Goal: Task Accomplishment & Management: Use online tool/utility

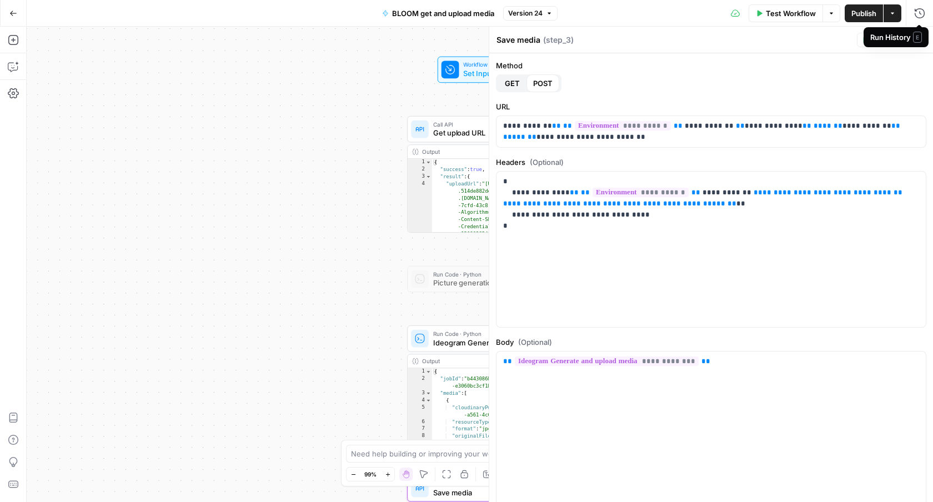
click at [921, 37] on span "E" at bounding box center [917, 37] width 9 height 11
click at [917, 39] on icon "button" at bounding box center [919, 40] width 7 height 7
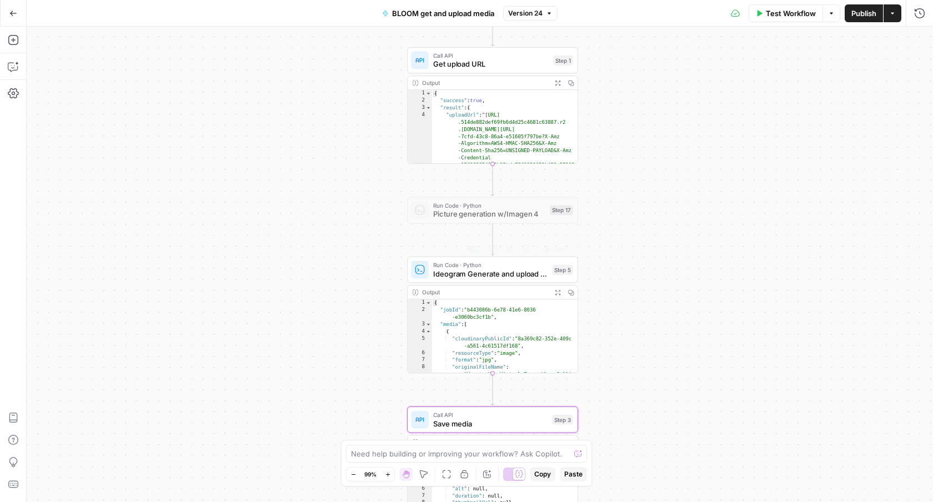
click at [471, 275] on span "Ideogram Generate and upload media" at bounding box center [490, 273] width 114 height 11
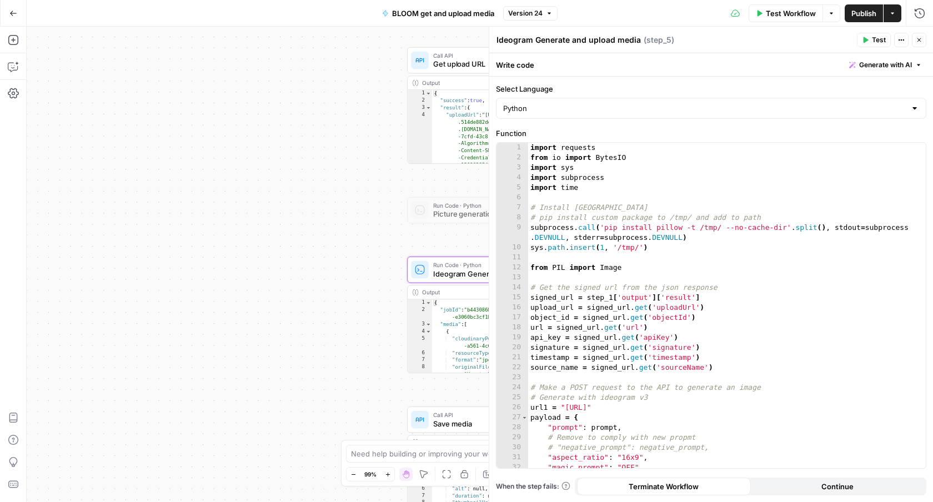
click at [919, 41] on icon "button" at bounding box center [919, 40] width 7 height 7
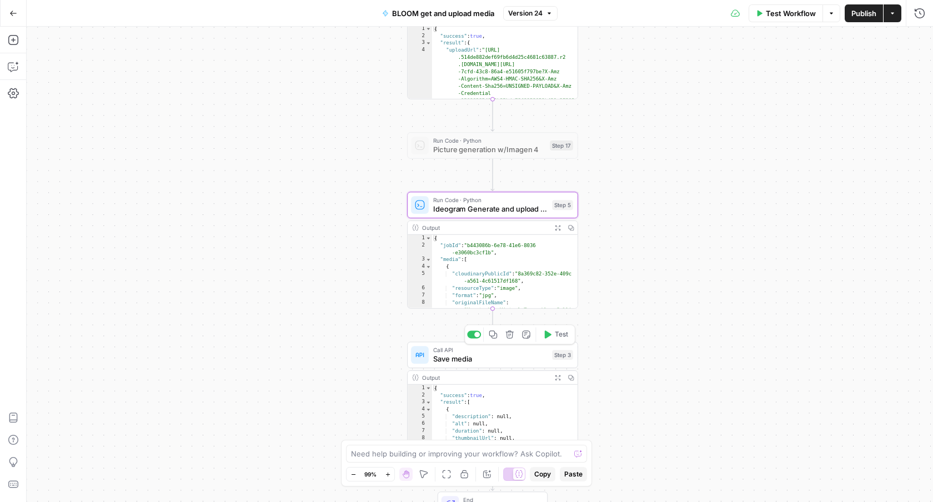
click at [514, 359] on span "Save media" at bounding box center [490, 358] width 114 height 11
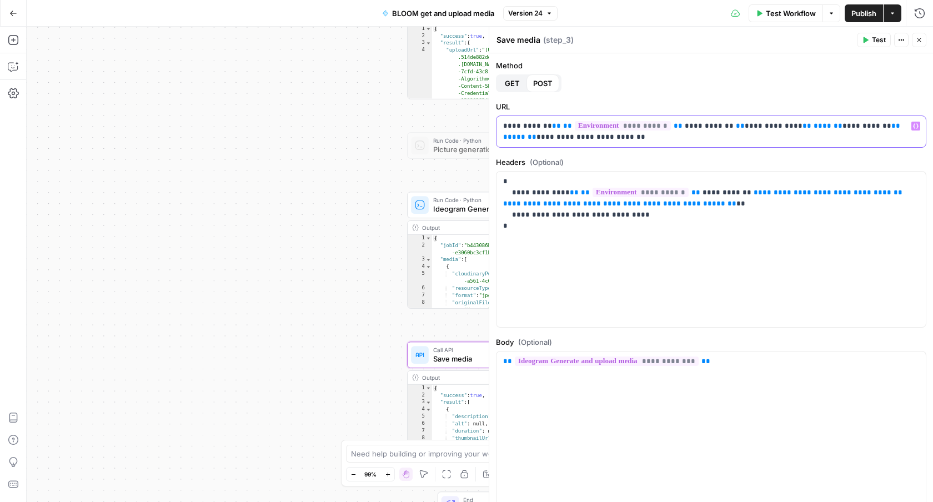
drag, startPoint x: 627, startPoint y: 139, endPoint x: 494, endPoint y: 126, distance: 133.5
click at [494, 126] on div "**********" at bounding box center [711, 264] width 444 height 475
copy p "**********"
drag, startPoint x: 558, startPoint y: 227, endPoint x: 497, endPoint y: 177, distance: 78.9
click at [497, 177] on div "**********" at bounding box center [711, 250] width 429 height 156
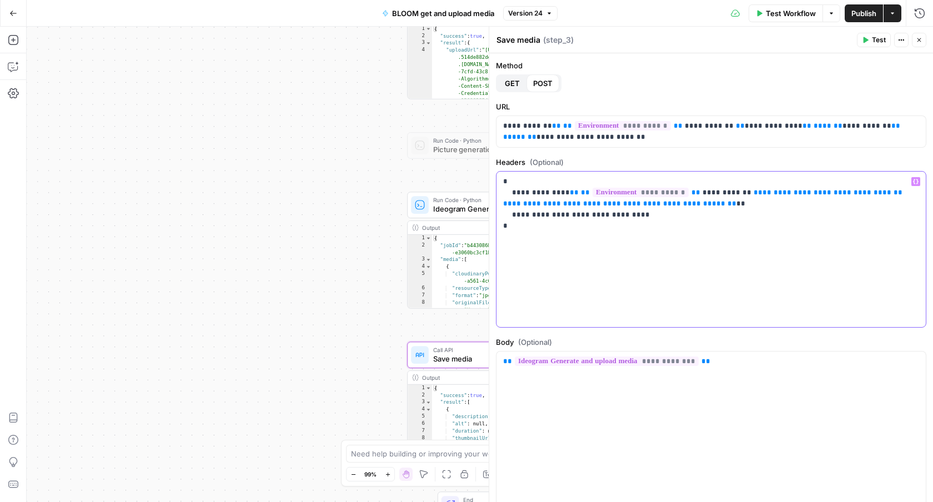
copy p "**********"
click at [674, 391] on div "**********" at bounding box center [711, 430] width 429 height 156
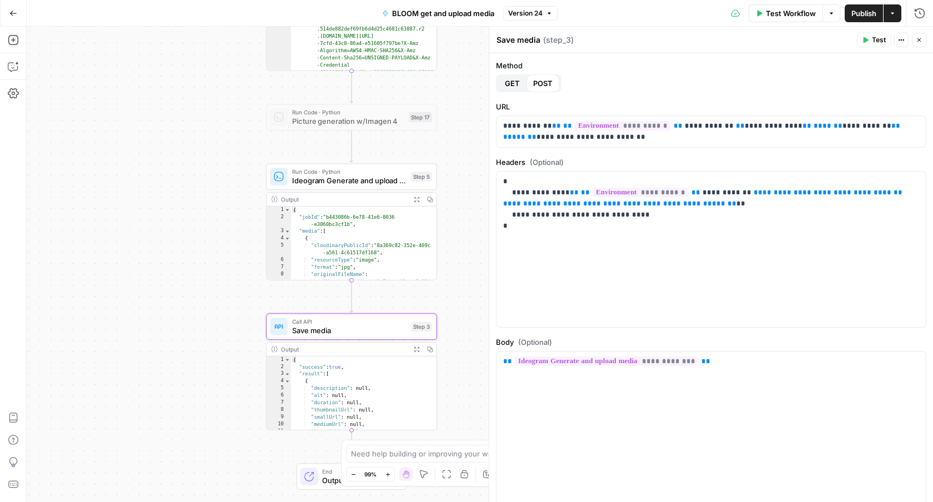
drag, startPoint x: 343, startPoint y: 327, endPoint x: 201, endPoint y: 299, distance: 144.4
click at [201, 299] on div "Workflow Set Inputs Inputs Call API Get upload URL Step 1 Output Expand Output …" at bounding box center [480, 264] width 906 height 475
click at [405, 158] on icon "button" at bounding box center [406, 156] width 7 height 8
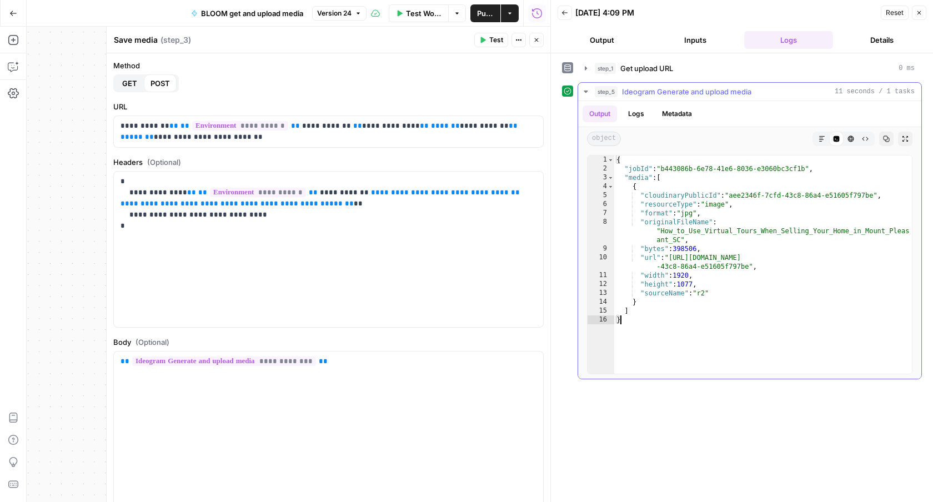
click at [635, 323] on div "{ "jobId" : "b443086b-6e78-41e6-8036-e3060bc3cf1b" , "media" : [ { "cloudinaryP…" at bounding box center [763, 274] width 298 height 236
click at [645, 324] on div "{ "jobId" : "b443086b-6e78-41e6-8036-e3060bc3cf1b" , "media" : [ { "cloudinaryP…" at bounding box center [763, 274] width 298 height 236
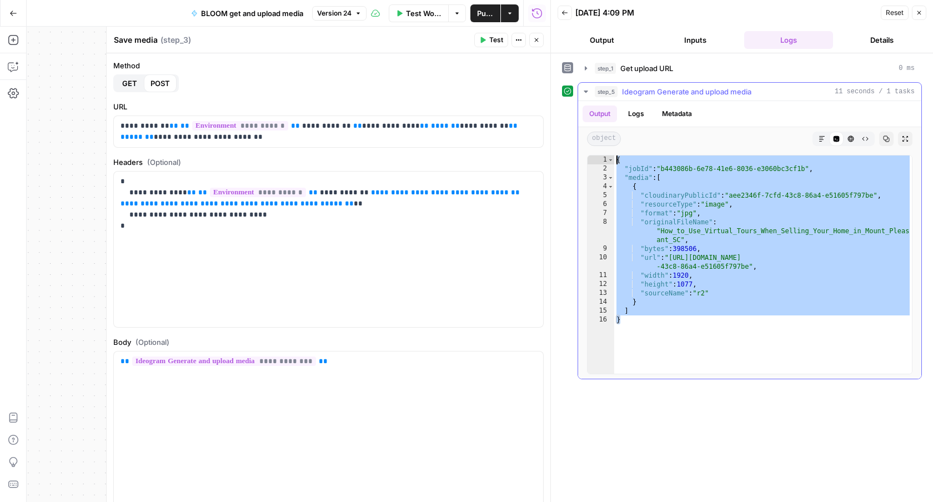
drag, startPoint x: 643, startPoint y: 324, endPoint x: 588, endPoint y: 156, distance: 177.2
click at [588, 156] on div "* 1 2 3 4 5 6 7 8 9 10 11 12 13 14 15 16 { "jobId" : "b443086b-6e78-41e6-8036-e…" at bounding box center [749, 264] width 325 height 219
type textarea "**********"
click at [540, 41] on button "Close" at bounding box center [536, 40] width 14 height 14
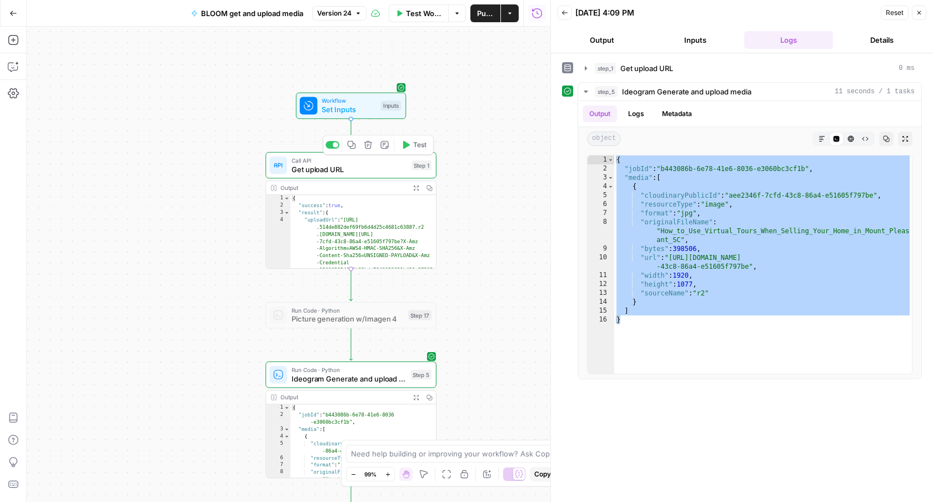
click at [384, 169] on span "Get upload URL" at bounding box center [350, 169] width 116 height 11
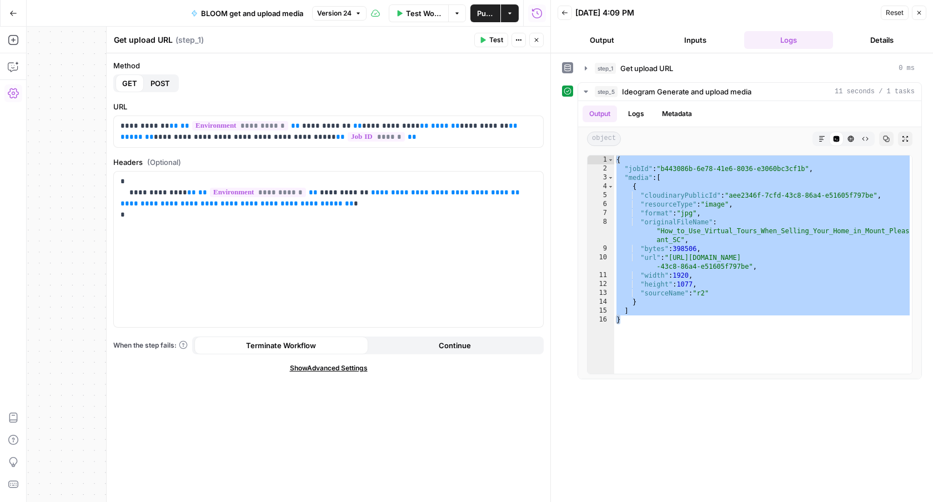
click at [13, 94] on icon "button" at bounding box center [13, 93] width 11 height 10
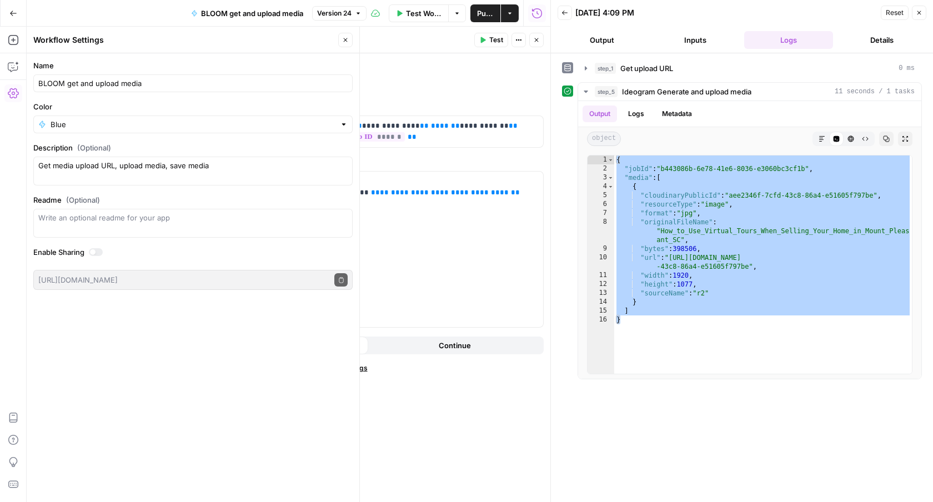
click at [18, 15] on button "Go Back" at bounding box center [13, 13] width 20 height 20
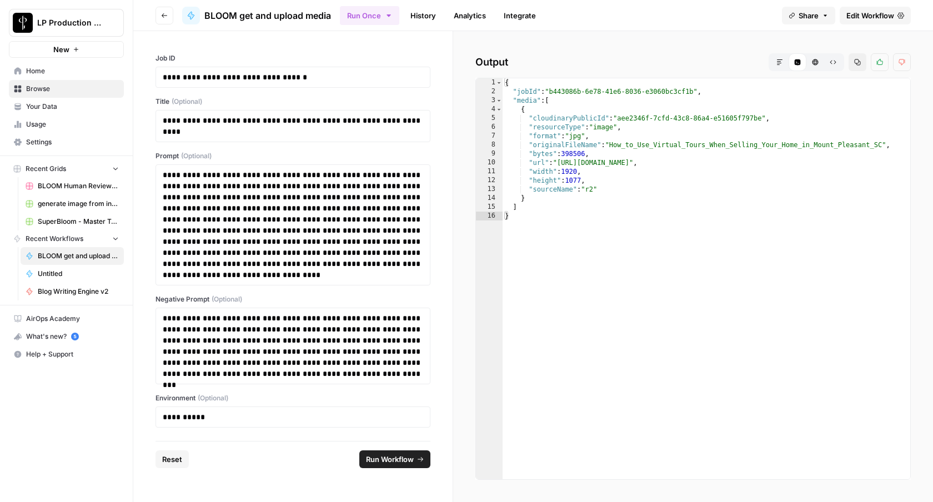
click at [47, 148] on link "Settings" at bounding box center [66, 142] width 115 height 18
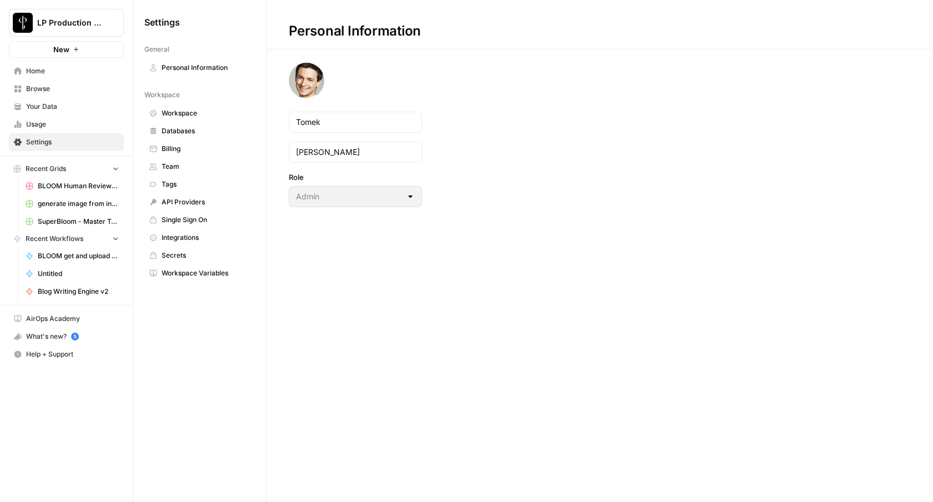
click at [182, 253] on span "Secrets" at bounding box center [206, 256] width 88 height 10
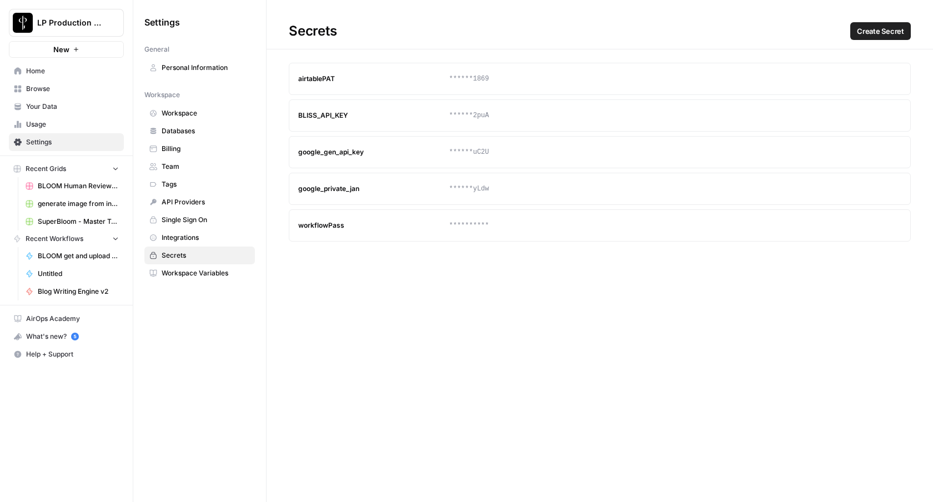
click at [195, 136] on link "Databases" at bounding box center [199, 131] width 111 height 18
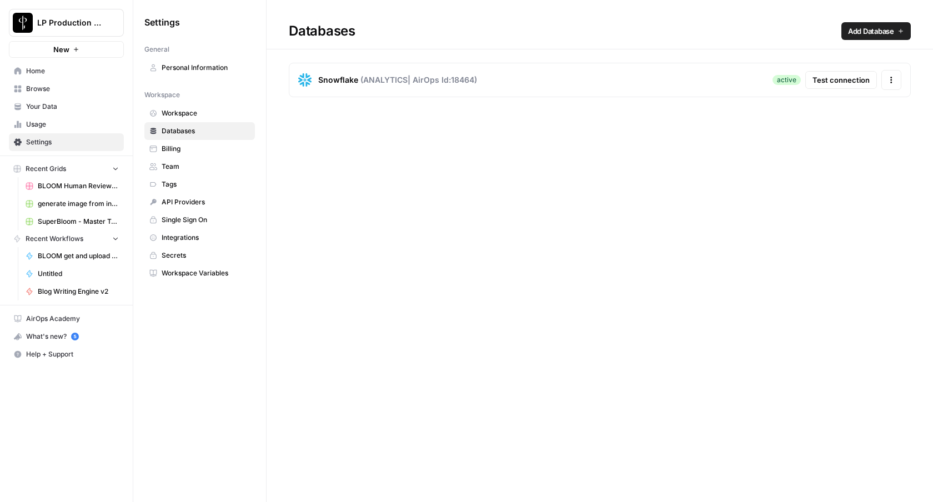
click at [202, 112] on span "Workspace" at bounding box center [206, 113] width 88 height 10
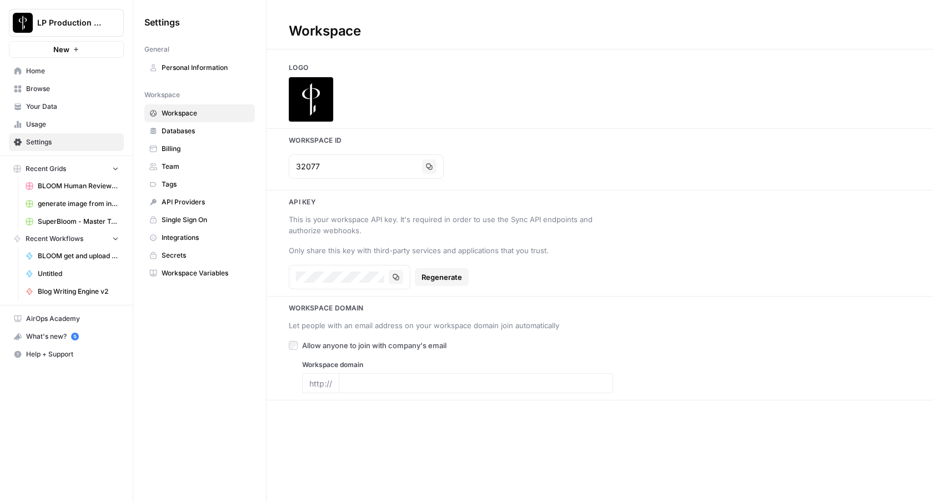
type input "luxurypresence.com"
click at [177, 241] on span "Integrations" at bounding box center [206, 238] width 88 height 10
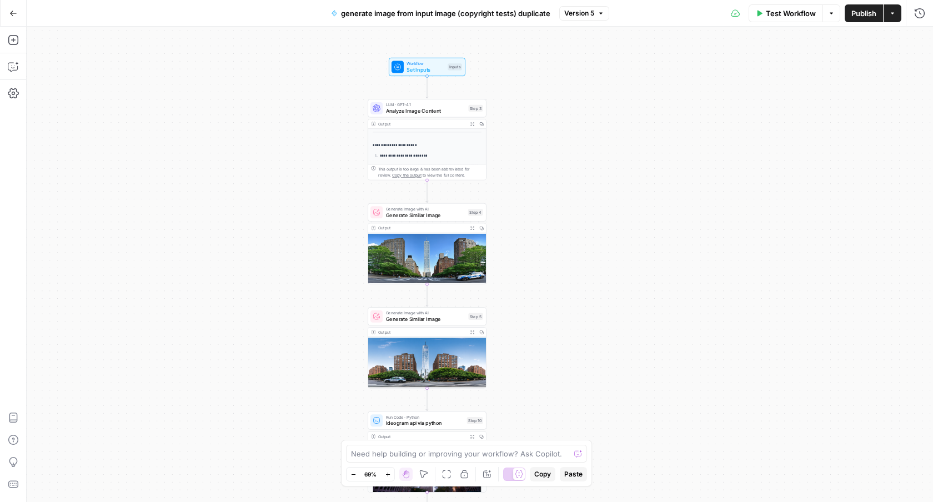
click at [16, 16] on icon "button" at bounding box center [13, 13] width 8 height 8
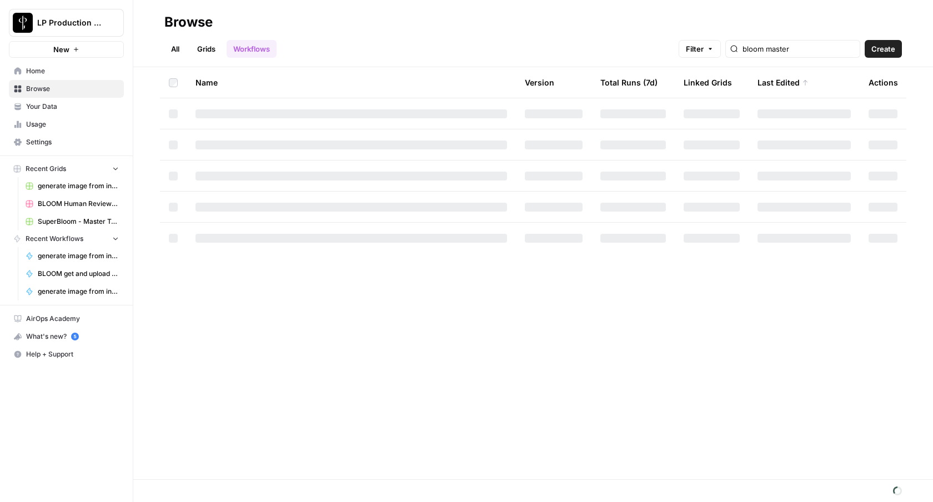
click at [899, 47] on button "Create" at bounding box center [883, 49] width 37 height 18
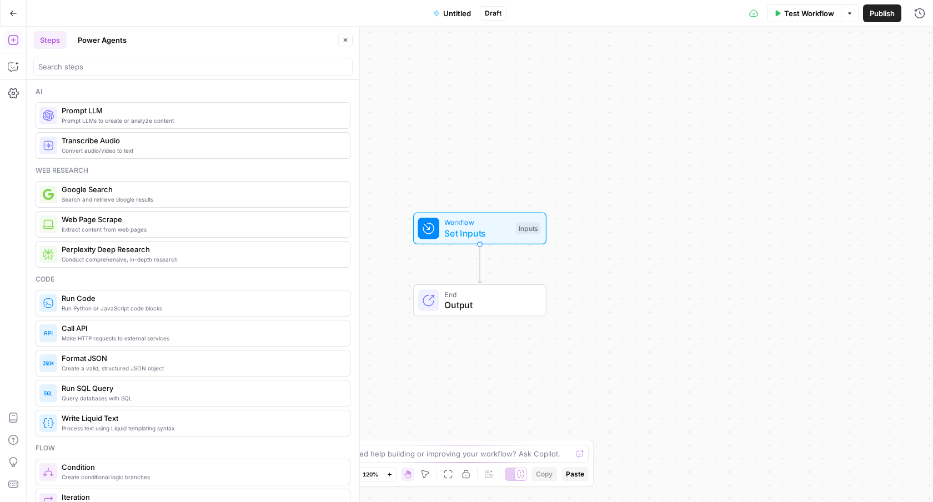
click at [17, 13] on span "Go Back" at bounding box center [17, 13] width 1 height 1
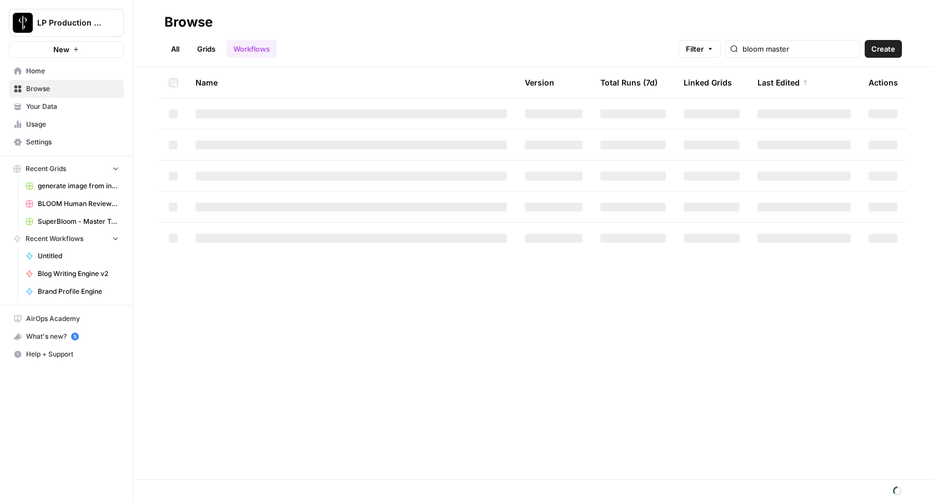
click at [178, 42] on link "All" at bounding box center [175, 49] width 22 height 18
click at [876, 51] on span "Create" at bounding box center [873, 48] width 24 height 11
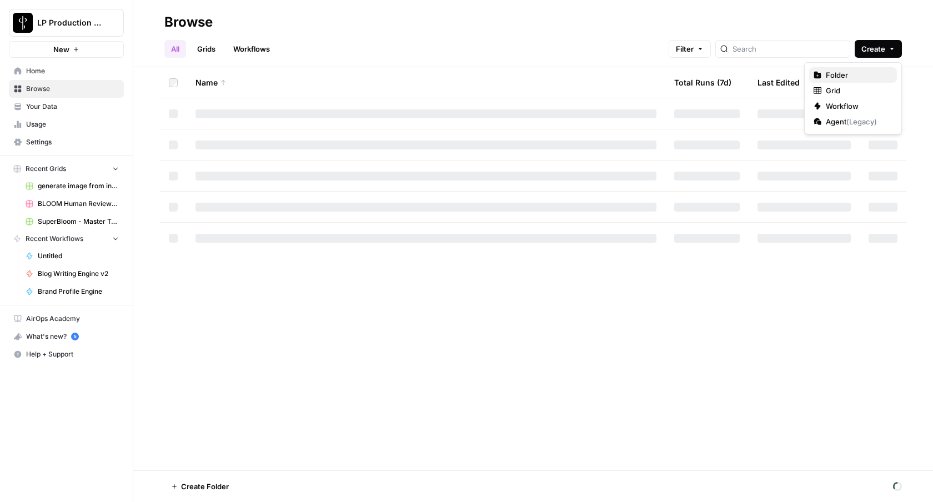
click at [864, 82] on button "Folder" at bounding box center [853, 75] width 88 height 16
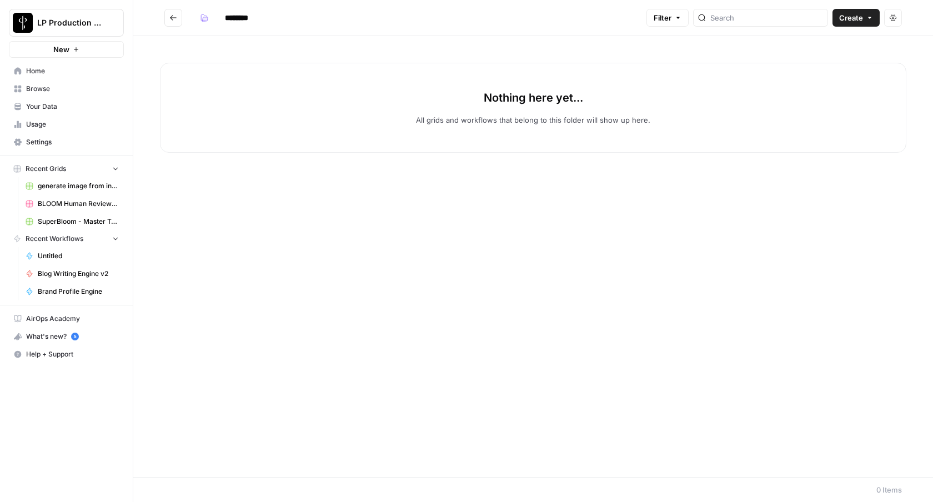
click at [242, 17] on input "********" at bounding box center [251, 18] width 62 height 18
type input "**********"
click at [174, 13] on button "Go back" at bounding box center [173, 18] width 18 height 18
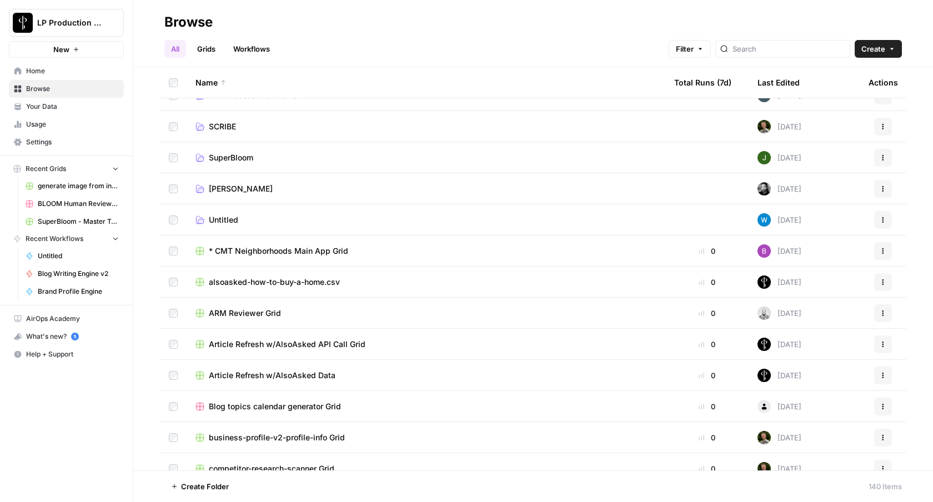
scroll to position [470, 0]
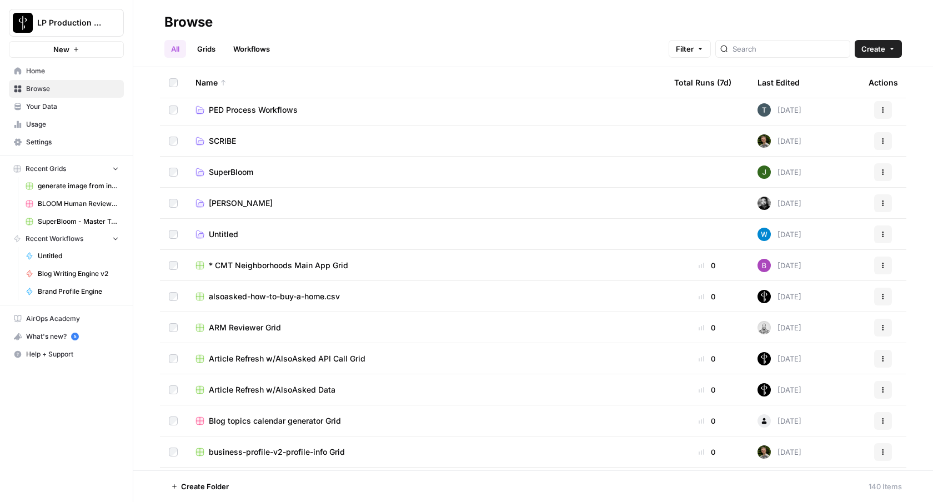
click at [782, 83] on div "Last Edited" at bounding box center [779, 82] width 42 height 31
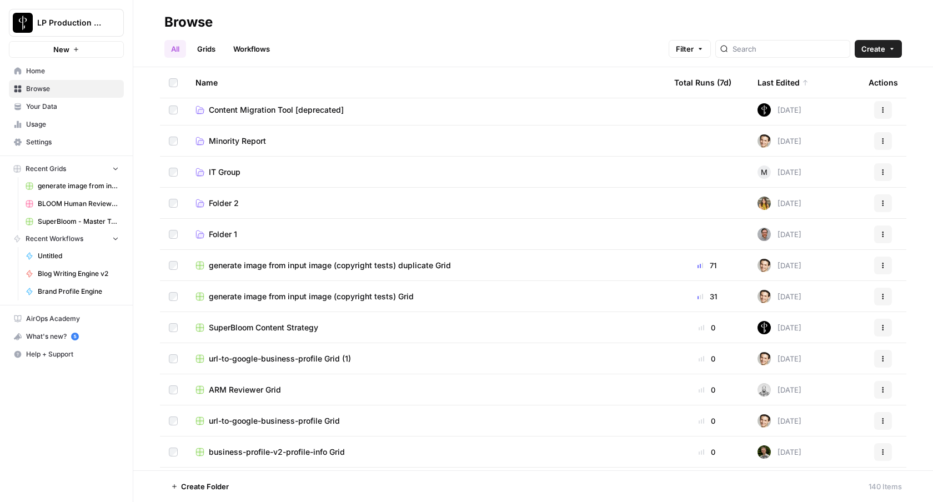
click at [782, 83] on div "Last Edited" at bounding box center [783, 82] width 51 height 31
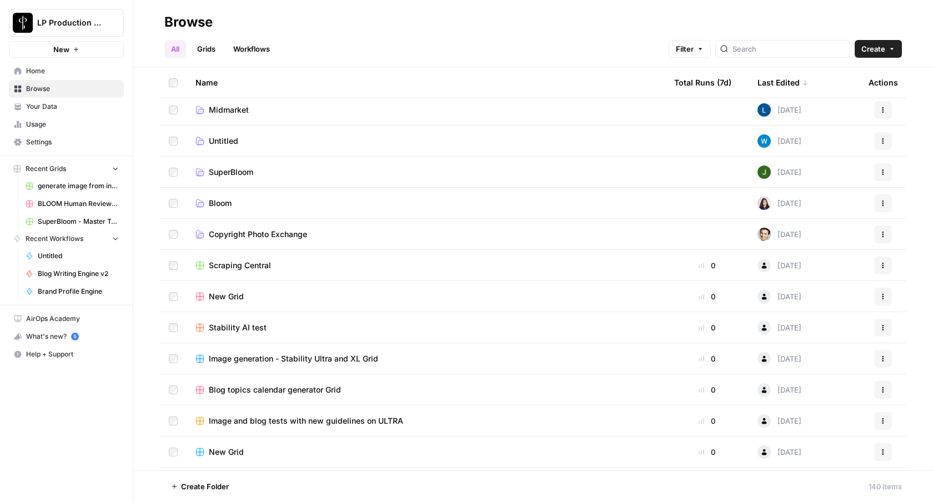
click at [782, 83] on div "Last Edited" at bounding box center [783, 82] width 51 height 31
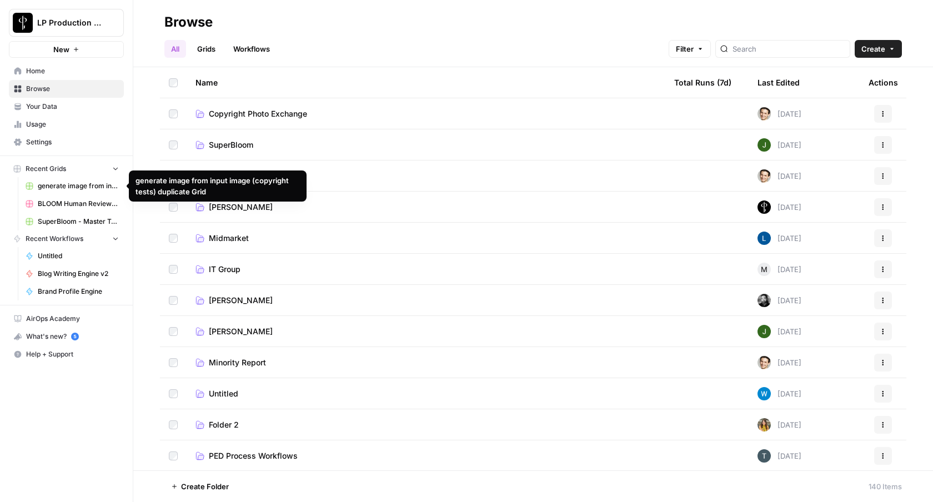
click at [38, 190] on span "generate image from input image (copyright tests) duplicate Grid" at bounding box center [78, 186] width 81 height 10
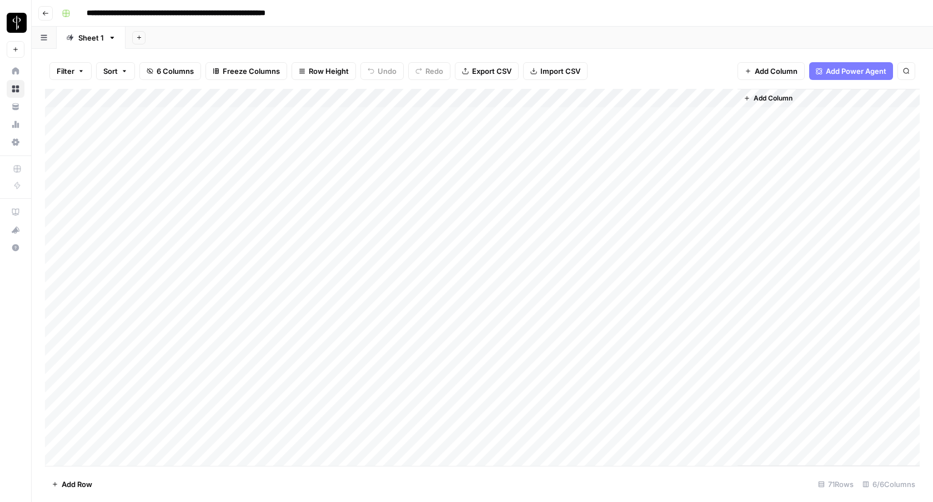
click at [53, 13] on header "**********" at bounding box center [482, 13] width 901 height 27
click at [51, 13] on button "Go back" at bounding box center [45, 13] width 14 height 14
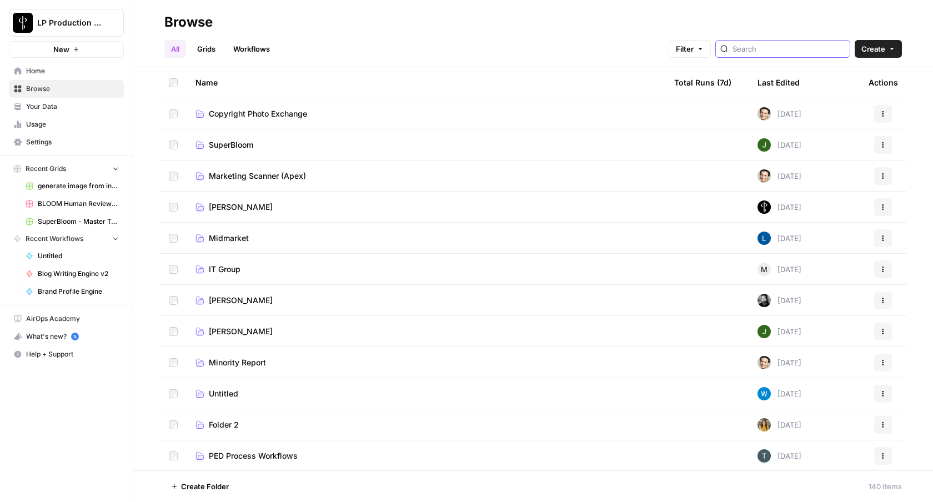
click at [810, 50] on input "search" at bounding box center [789, 48] width 113 height 11
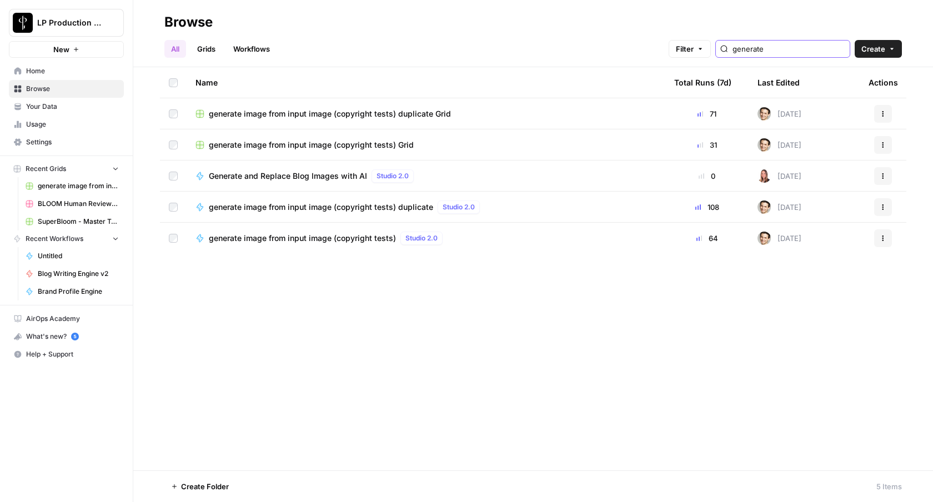
type input "generate"
click at [171, 118] on td at bounding box center [173, 113] width 27 height 31
click at [172, 118] on td at bounding box center [173, 113] width 27 height 31
click at [178, 146] on td at bounding box center [173, 144] width 27 height 31
click at [287, 492] on button "More Options" at bounding box center [288, 487] width 18 height 18
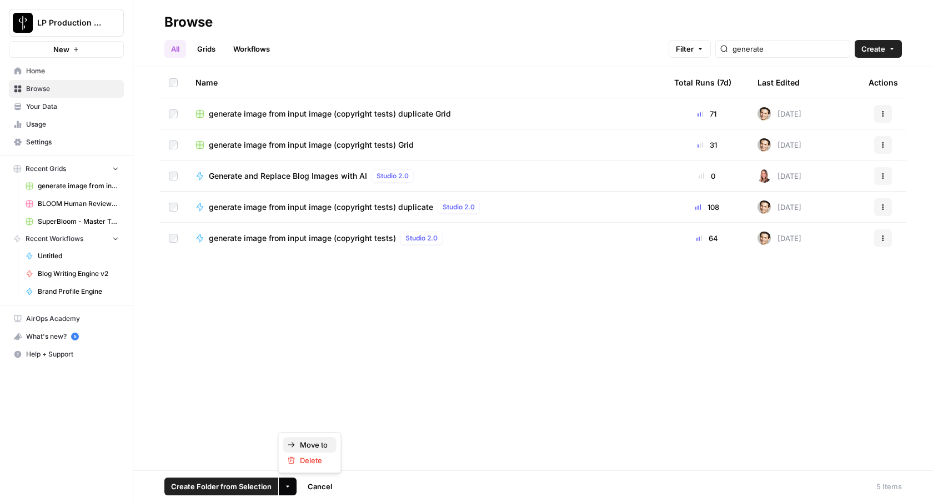
click at [313, 445] on span "Move to" at bounding box center [314, 444] width 28 height 11
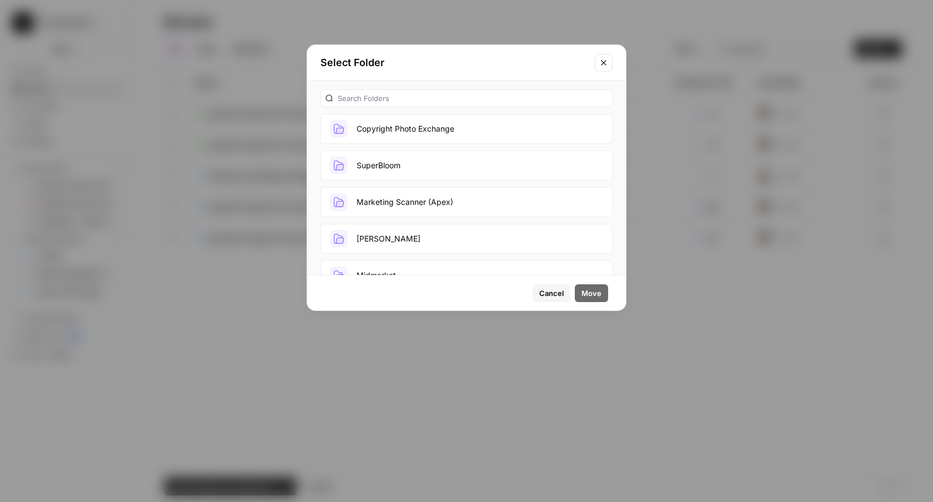
click at [387, 133] on button "Copyright Photo Exchange" at bounding box center [466, 129] width 292 height 30
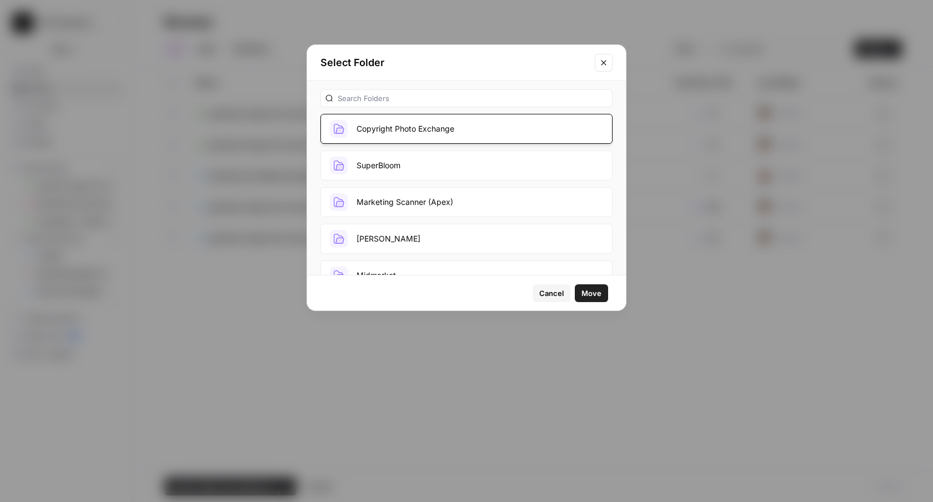
click at [594, 297] on span "Move" at bounding box center [592, 293] width 20 height 11
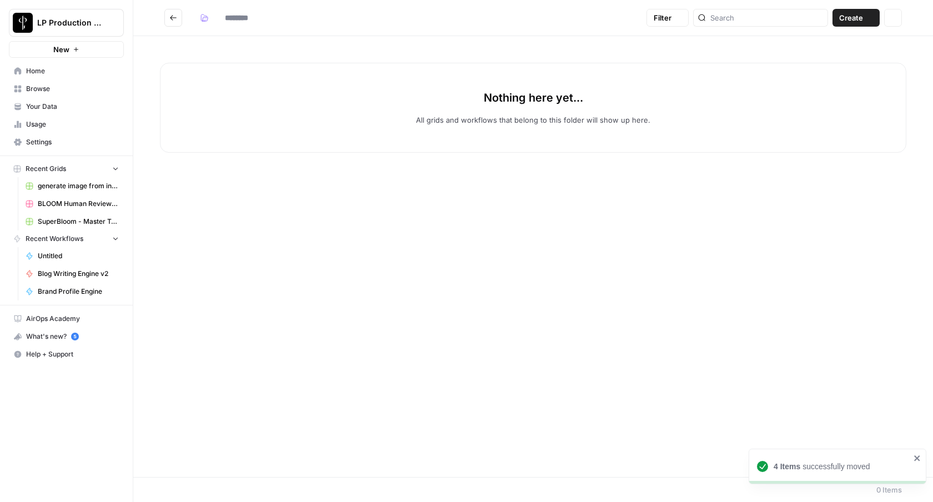
type input "**********"
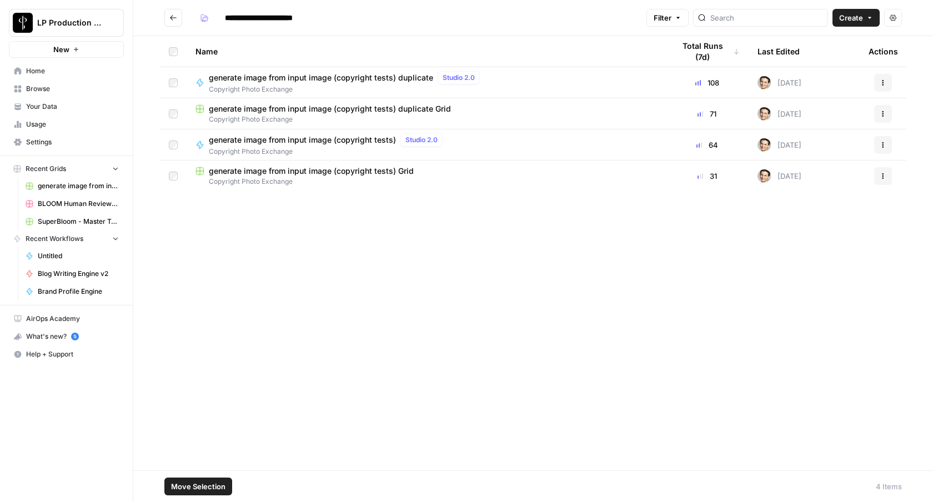
click at [889, 148] on button "Actions" at bounding box center [883, 145] width 18 height 18
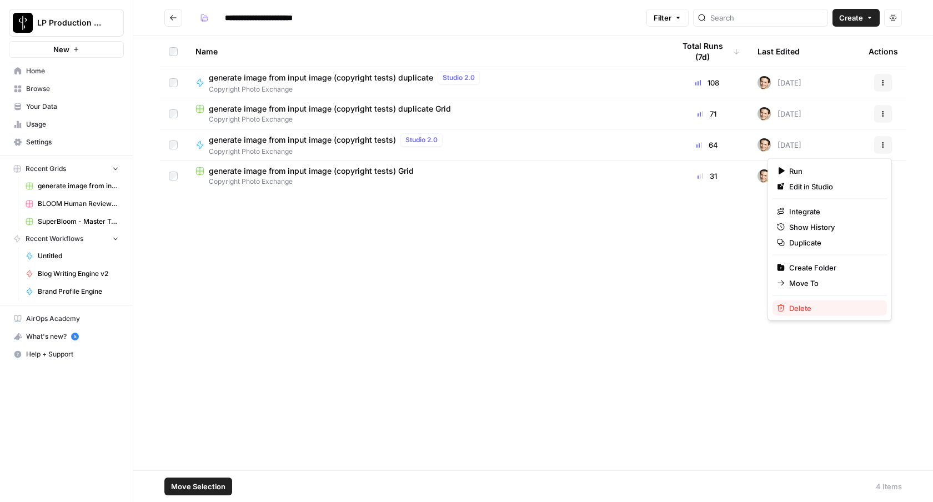
click at [799, 312] on span "Delete" at bounding box center [833, 308] width 89 height 11
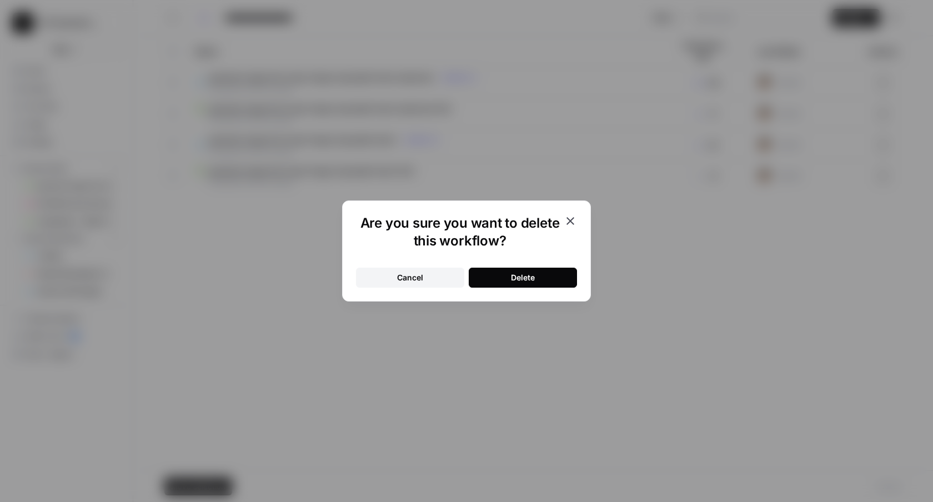
click at [509, 277] on button "Delete" at bounding box center [523, 278] width 108 height 20
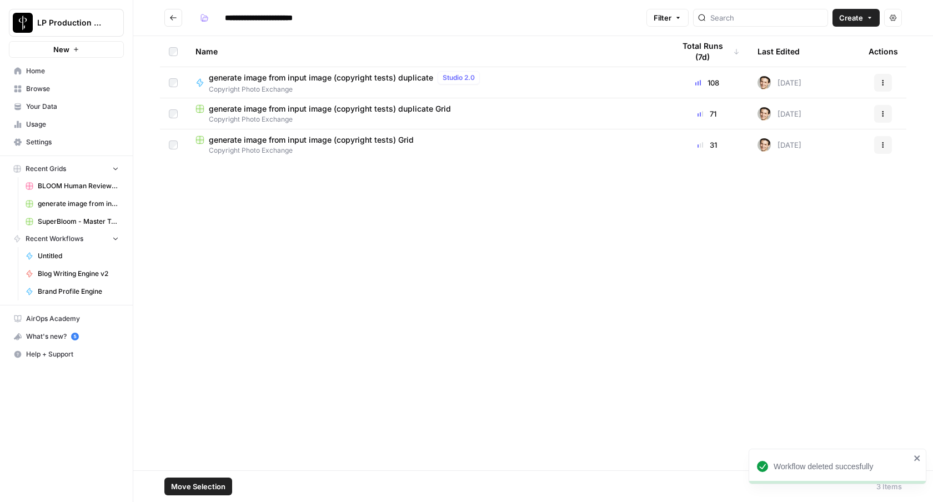
click at [884, 152] on button "Actions" at bounding box center [883, 145] width 18 height 18
click at [832, 238] on span "Delete" at bounding box center [833, 236] width 89 height 11
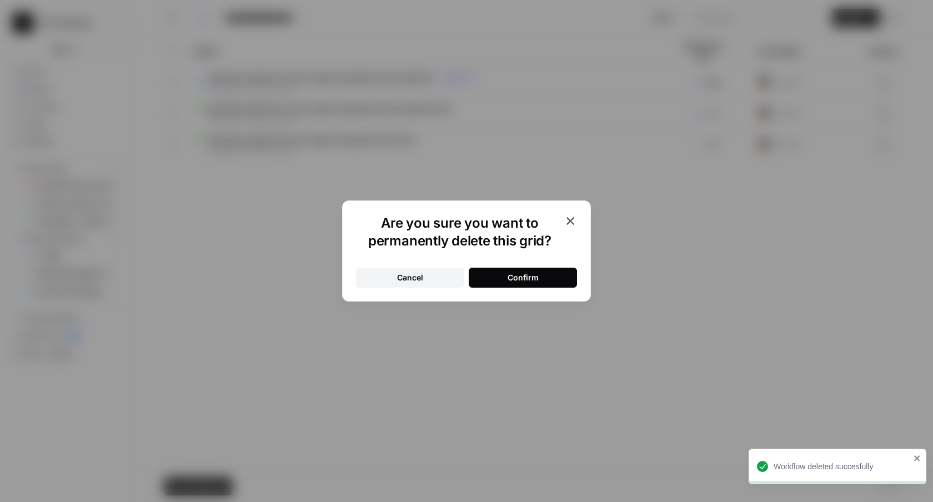
click at [531, 278] on div "Confirm" at bounding box center [523, 277] width 31 height 11
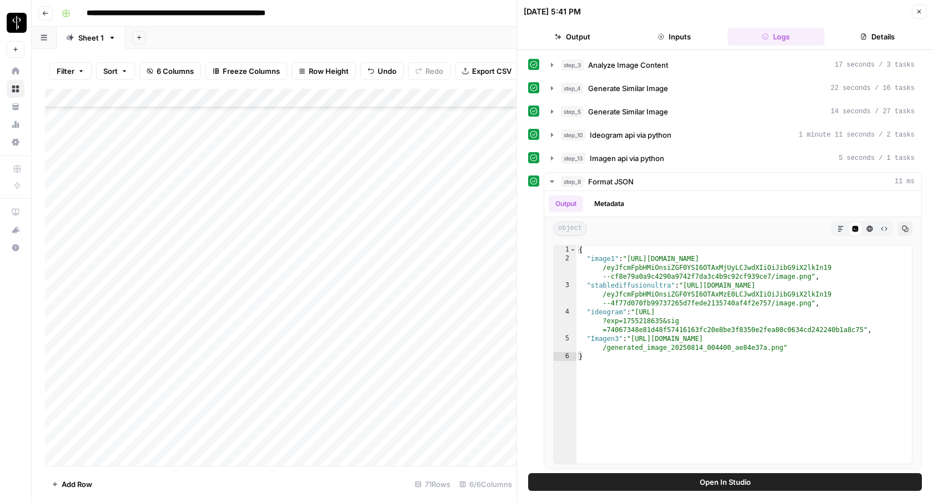
scroll to position [792, 0]
click at [918, 9] on icon "button" at bounding box center [919, 11] width 7 height 7
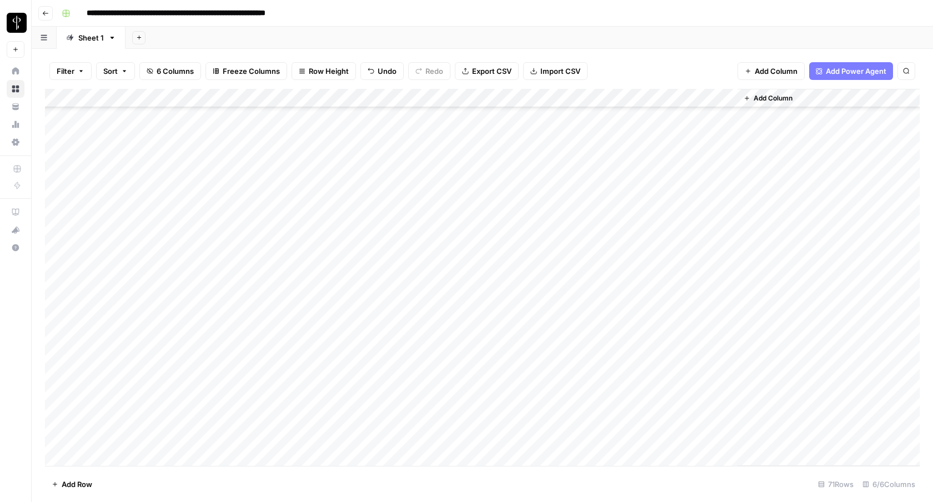
click at [314, 98] on div "Add Column" at bounding box center [482, 277] width 875 height 377
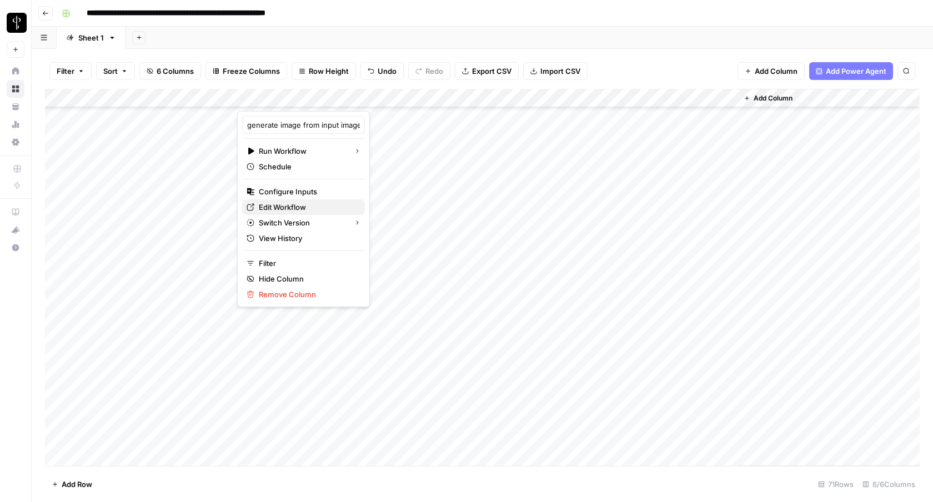
click at [282, 203] on span "Edit Workflow" at bounding box center [307, 207] width 97 height 11
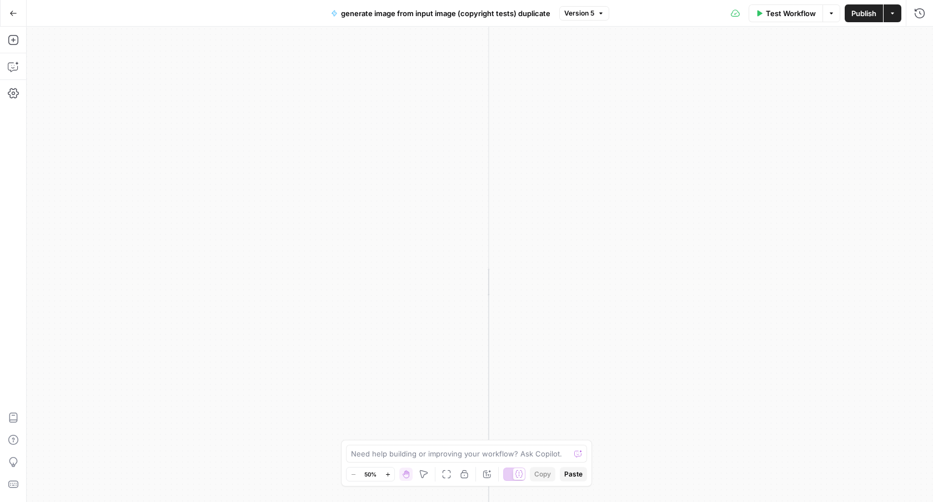
scroll to position [3884, 0]
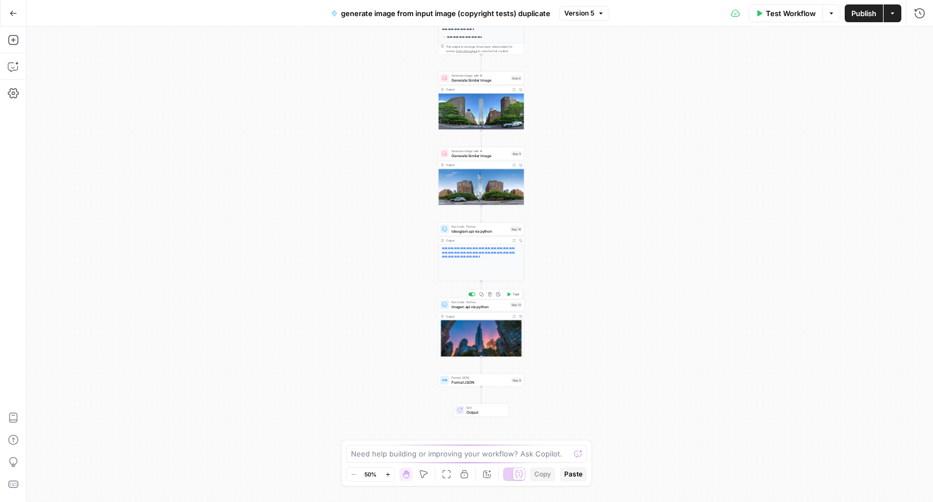
click at [489, 307] on span "Imagen api via python" at bounding box center [480, 307] width 57 height 6
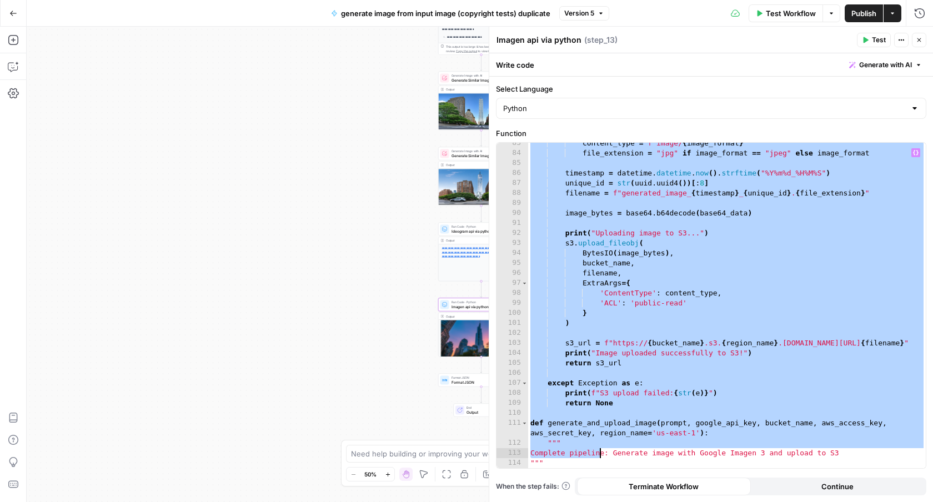
scroll to position [854, 0]
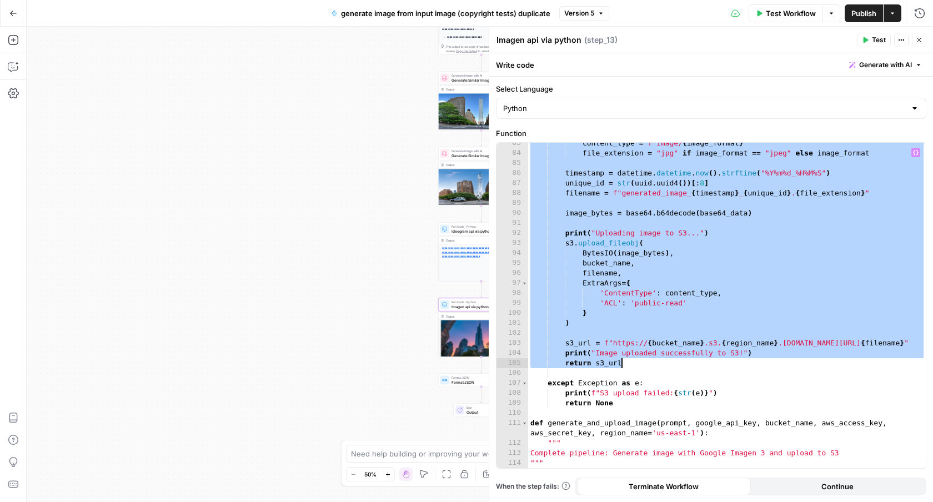
drag, startPoint x: 562, startPoint y: 223, endPoint x: 623, endPoint y: 365, distance: 155.3
click at [623, 365] on div "content_type = f"image/ { image_format } " file_extension = "jpg" if image_form…" at bounding box center [727, 310] width 398 height 345
type textarea "**********"
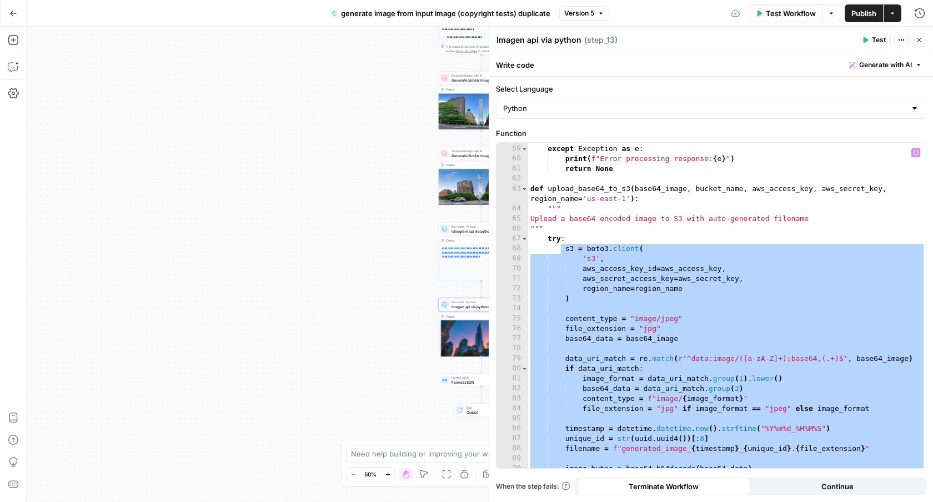
scroll to position [599, 0]
